Goal: Task Accomplishment & Management: Use online tool/utility

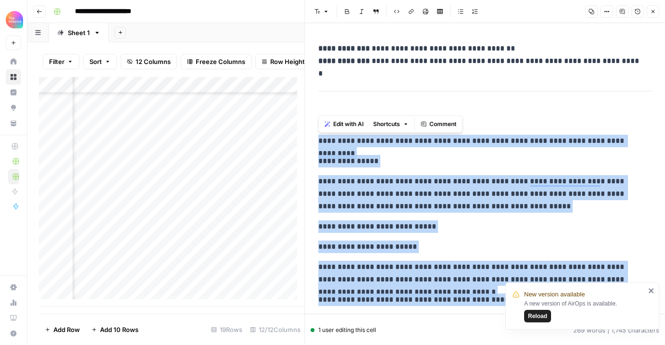
drag, startPoint x: 652, startPoint y: 11, endPoint x: 644, endPoint y: 18, distance: 10.5
click at [652, 10] on icon "button" at bounding box center [653, 12] width 6 height 6
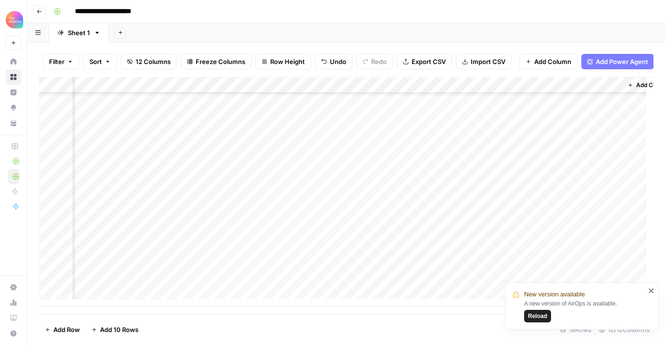
click at [39, 14] on button "Go back" at bounding box center [39, 11] width 13 height 13
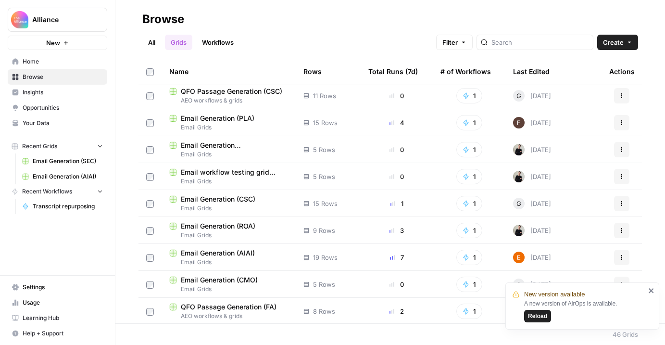
scroll to position [520, 0]
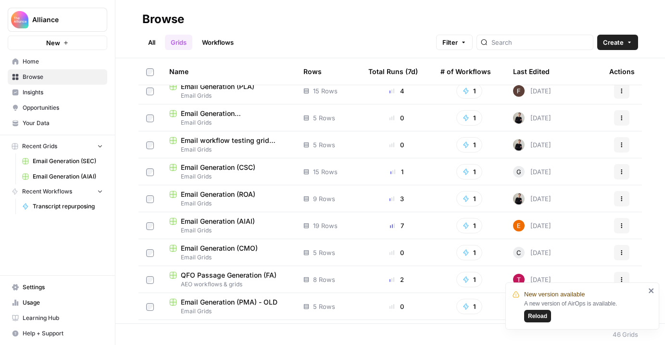
click at [266, 197] on div "Email Generation (ROA)" at bounding box center [228, 195] width 119 height 10
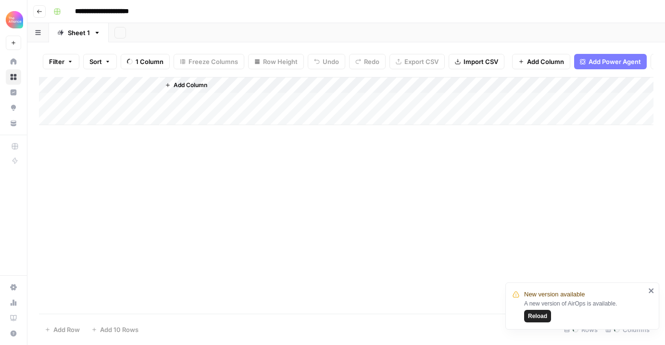
click at [540, 317] on span "Reload" at bounding box center [537, 316] width 19 height 9
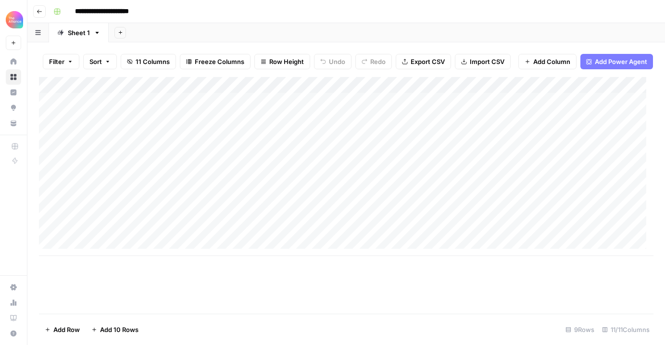
scroll to position [7, 0]
click at [86, 246] on div "Add Column" at bounding box center [346, 166] width 615 height 179
type textarea "**********"
click at [286, 254] on div "Add Column" at bounding box center [346, 174] width 615 height 195
click at [271, 250] on div "Add Column" at bounding box center [346, 174] width 615 height 195
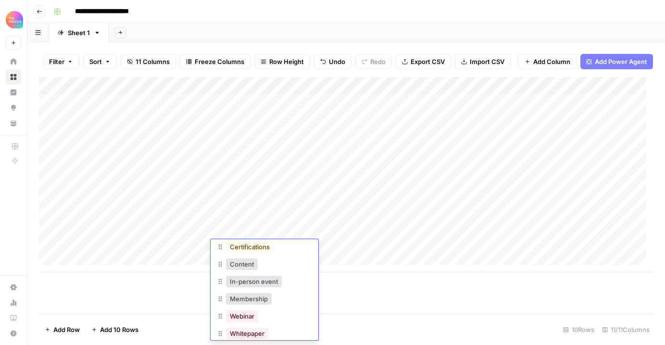
scroll to position [38, 0]
click at [268, 265] on div "Content" at bounding box center [264, 265] width 96 height 17
click at [252, 265] on button "Content" at bounding box center [242, 265] width 32 height 12
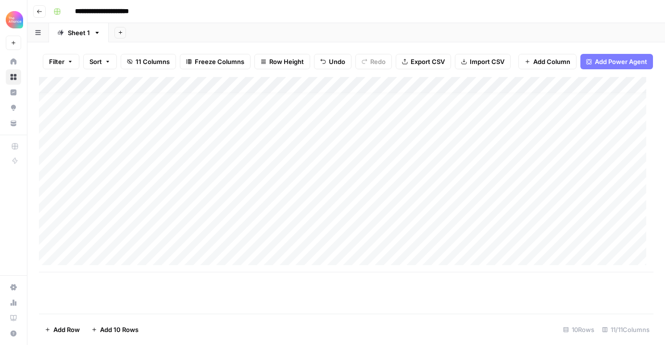
click at [355, 247] on div "Add Column" at bounding box center [346, 174] width 615 height 195
click at [368, 245] on div "Add Column" at bounding box center [346, 174] width 615 height 195
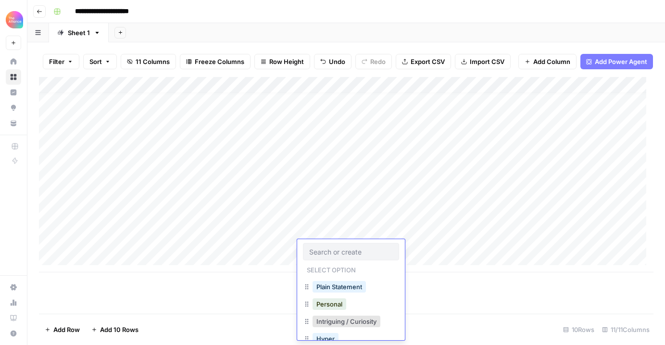
scroll to position [87, 0]
click at [358, 320] on button "Intriguing / Curiosity" at bounding box center [347, 320] width 68 height 12
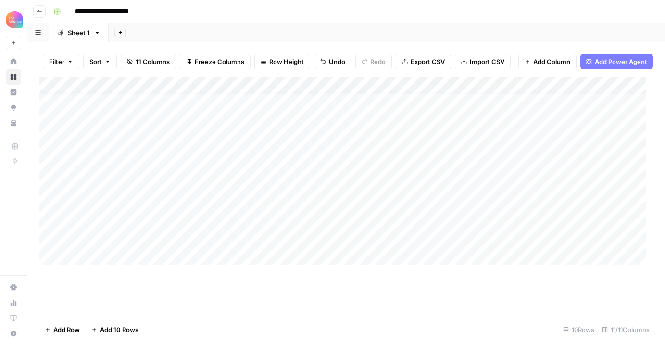
click at [429, 243] on div "Add Column" at bounding box center [346, 174] width 615 height 195
click at [430, 247] on div "Add Column" at bounding box center [346, 174] width 615 height 195
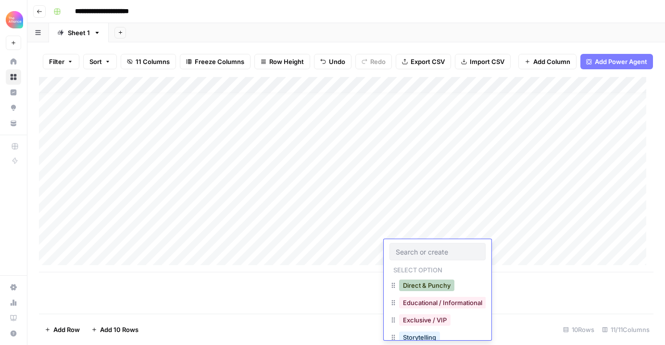
click at [437, 283] on button "Direct & Punchy" at bounding box center [426, 285] width 55 height 12
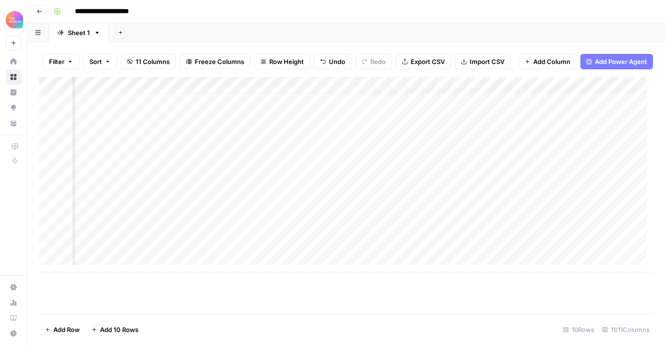
scroll to position [7, 342]
click at [427, 247] on div "Add Column" at bounding box center [346, 174] width 615 height 195
click at [417, 249] on div "Add Column" at bounding box center [346, 174] width 615 height 195
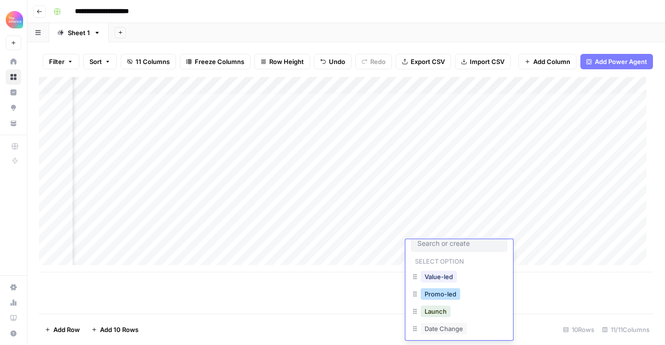
scroll to position [14, 0]
click at [449, 269] on button "Value-led" at bounding box center [439, 271] width 36 height 12
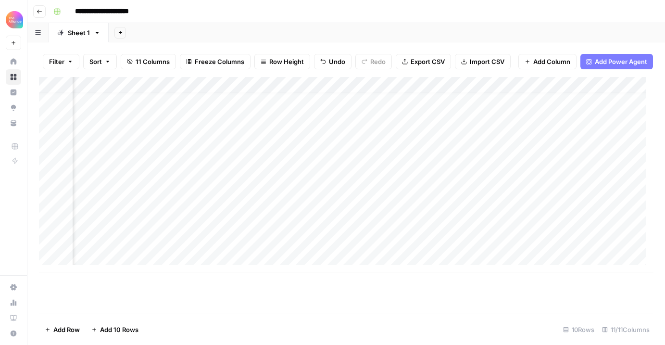
scroll to position [7, 297]
click at [257, 254] on div "Add Column" at bounding box center [346, 174] width 615 height 195
click at [254, 249] on div "Add Column" at bounding box center [346, 174] width 615 height 195
type textarea "**********"
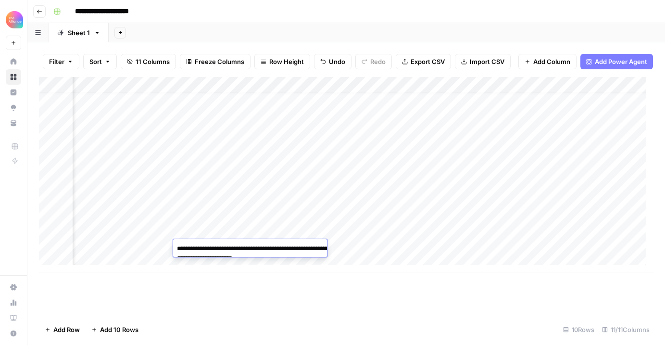
click at [414, 250] on div "Add Column" at bounding box center [346, 174] width 615 height 195
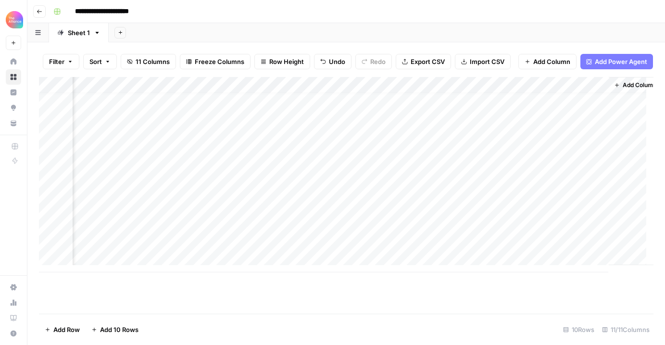
scroll to position [7, 668]
click at [316, 247] on div "Add Column" at bounding box center [346, 174] width 615 height 195
click at [532, 246] on div "Add Column" at bounding box center [346, 174] width 615 height 195
click at [584, 250] on div "Add Column" at bounding box center [346, 174] width 615 height 195
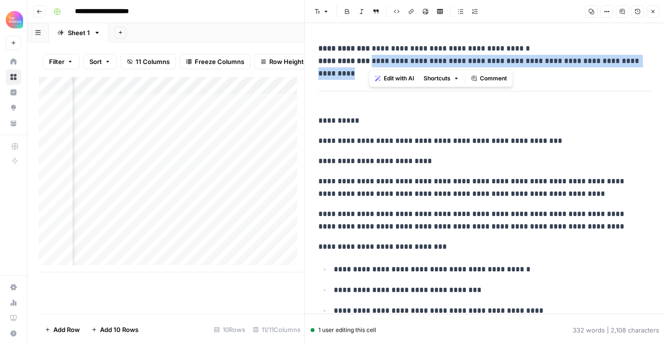
drag, startPoint x: 370, startPoint y: 63, endPoint x: 616, endPoint y: 66, distance: 245.8
click at [616, 66] on p "**********" at bounding box center [481, 54] width 326 height 25
copy p "**********"
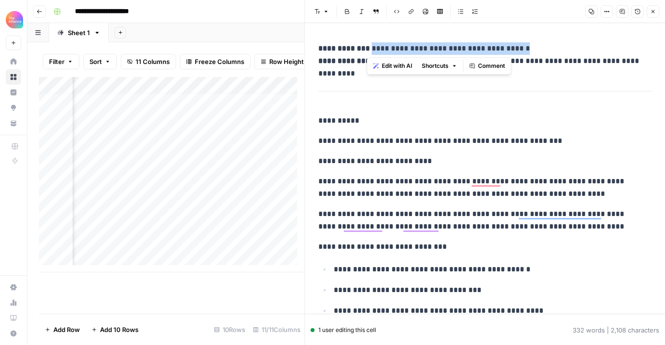
drag, startPoint x: 368, startPoint y: 49, endPoint x: 484, endPoint y: 44, distance: 117.0
click at [484, 44] on p "**********" at bounding box center [481, 54] width 326 height 25
copy p "**********"
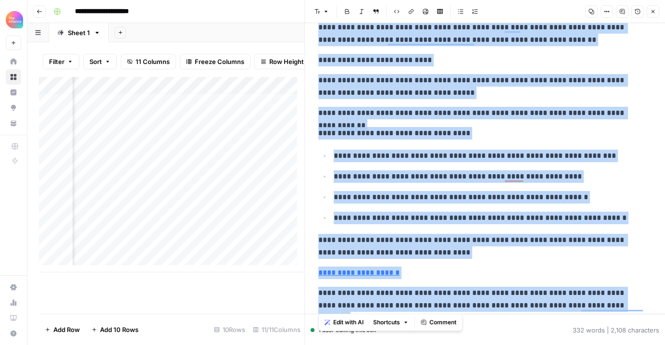
scroll to position [357, 0]
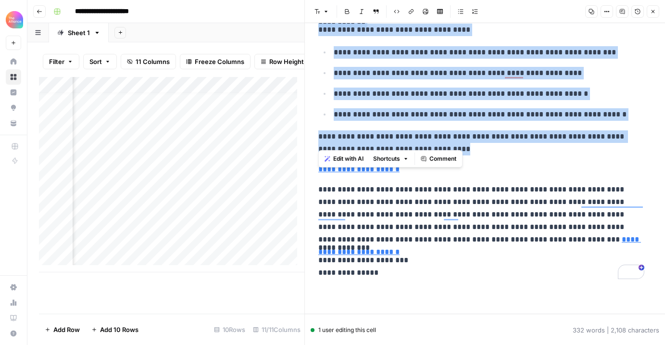
drag, startPoint x: 317, startPoint y: 142, endPoint x: 471, endPoint y: 145, distance: 154.0
copy div "**********"
